Goal: Entertainment & Leisure: Browse casually

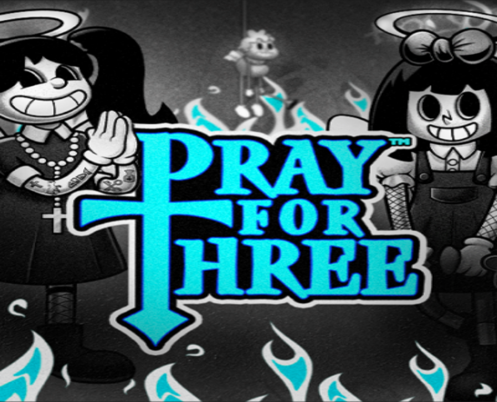
click at [26, 27] on button "Log in" at bounding box center [34, 23] width 17 height 7
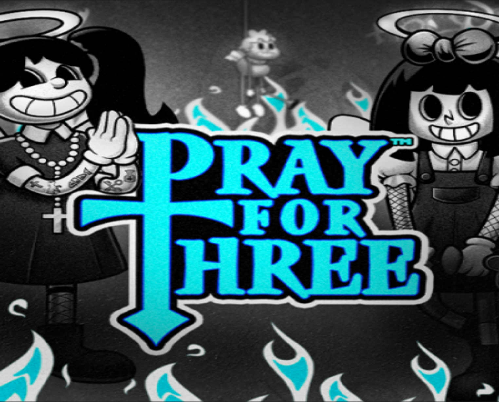
click at [17, 133] on span "Log In" at bounding box center [11, 135] width 12 height 5
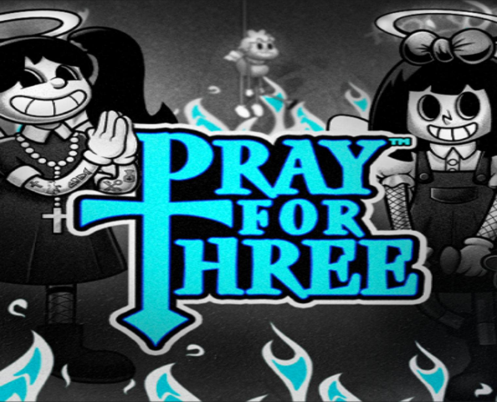
click at [20, 78] on span "Deposit" at bounding box center [12, 75] width 15 height 5
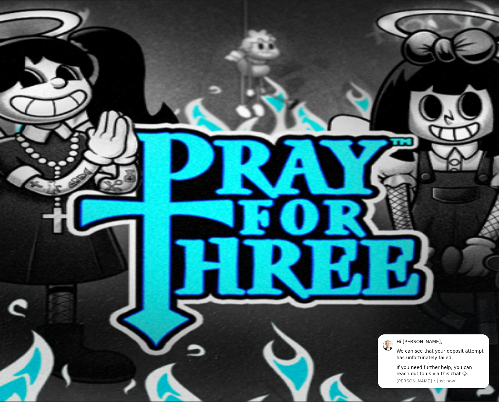
click at [20, 78] on span "Deposit" at bounding box center [12, 75] width 15 height 5
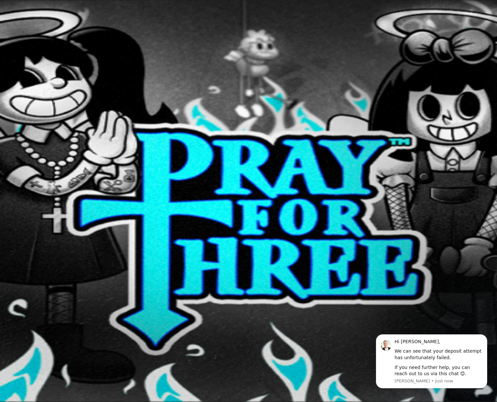
click at [35, 79] on button "Deposit € 0.01" at bounding box center [19, 75] width 32 height 7
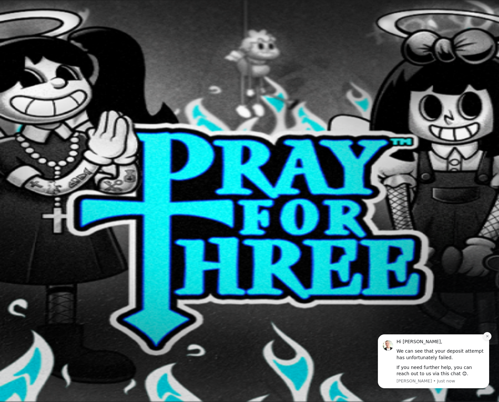
click at [485, 334] on button "Dismiss notification" at bounding box center [487, 336] width 9 height 9
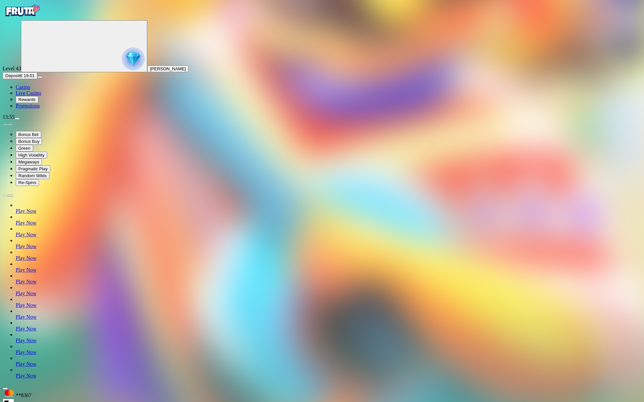
click at [36, 19] on img "Primary" at bounding box center [22, 11] width 39 height 16
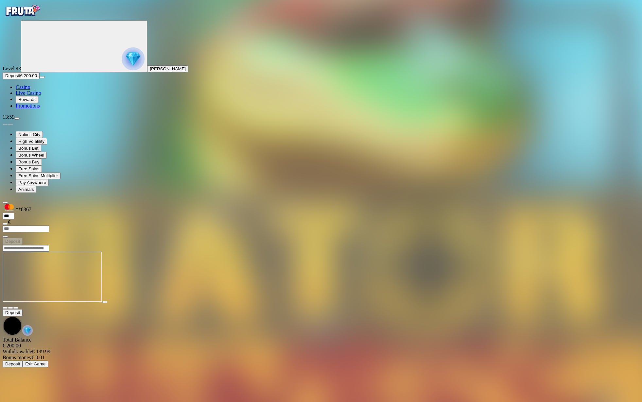
click at [42, 19] on img "Primary" at bounding box center [22, 11] width 39 height 16
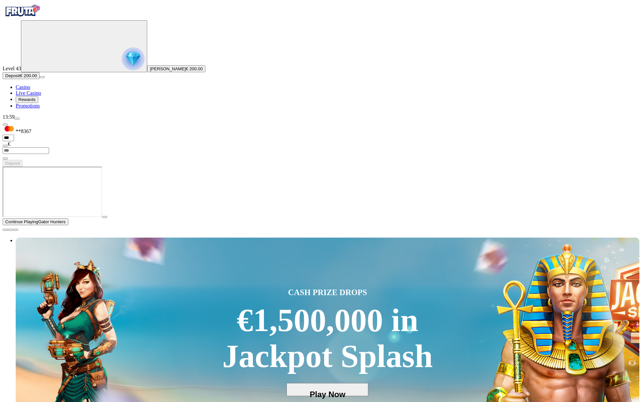
type input "**********"
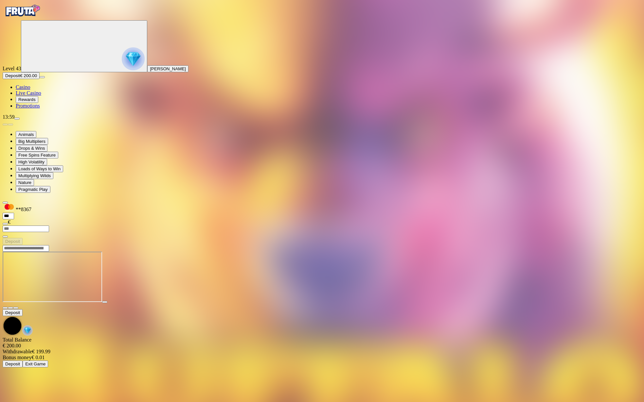
click at [42, 14] on img "Primary" at bounding box center [22, 11] width 39 height 16
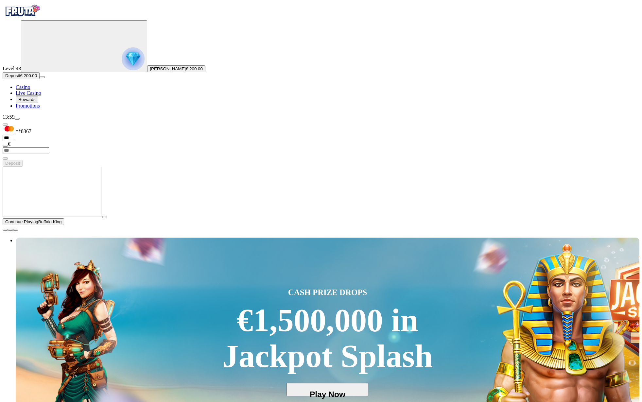
type input "*****"
